Goal: Entertainment & Leisure: Consume media (video, audio)

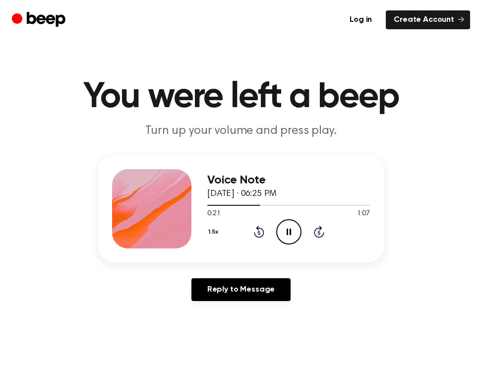
click at [284, 227] on icon "Pause Audio" at bounding box center [288, 231] width 25 height 25
click at [288, 229] on icon at bounding box center [288, 231] width 5 height 6
click at [253, 234] on icon "Rewind 5 seconds" at bounding box center [258, 231] width 11 height 13
click at [244, 230] on div "1.5x Rewind 5 seconds Pause Audio Skip 5 seconds" at bounding box center [288, 231] width 163 height 25
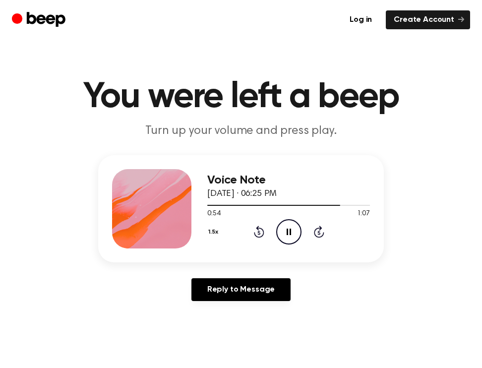
click at [251, 230] on div "1.5x Rewind 5 seconds Pause Audio Skip 5 seconds" at bounding box center [288, 231] width 163 height 25
click at [258, 230] on icon "Rewind 5 seconds" at bounding box center [258, 231] width 11 height 13
click at [289, 234] on icon "Pause Audio" at bounding box center [288, 231] width 25 height 25
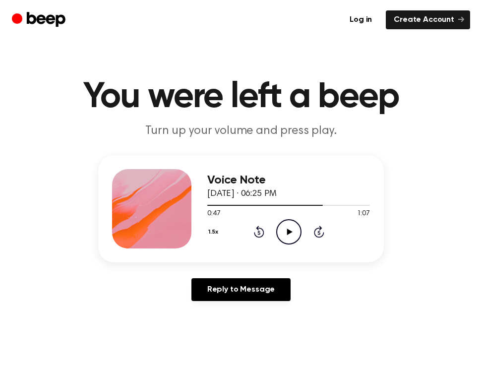
click at [286, 234] on icon "Play Audio" at bounding box center [288, 231] width 25 height 25
